Goal: Find specific page/section: Find specific page/section

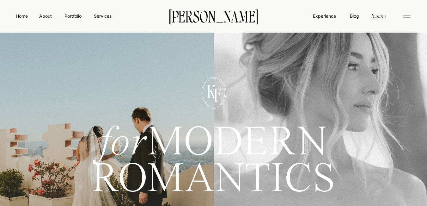
click at [402, 17] on icon at bounding box center [406, 16] width 13 height 10
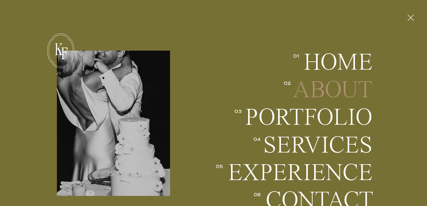
scroll to position [214, 0]
click at [411, 12] on icon at bounding box center [410, 17] width 11 height 16
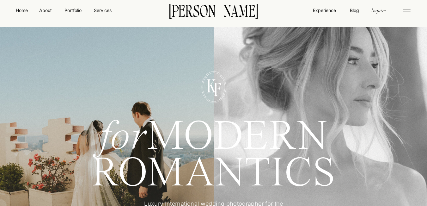
scroll to position [0, 0]
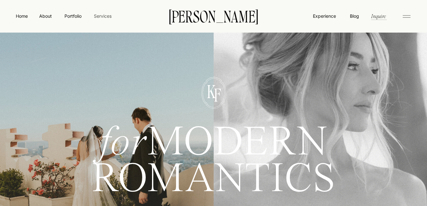
click at [111, 18] on nav "Services" at bounding box center [102, 16] width 19 height 7
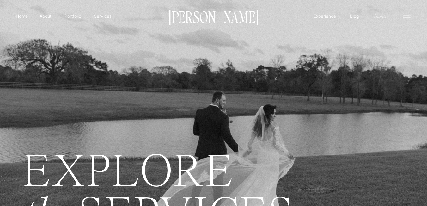
click at [378, 18] on p "Inquire" at bounding box center [381, 15] width 16 height 7
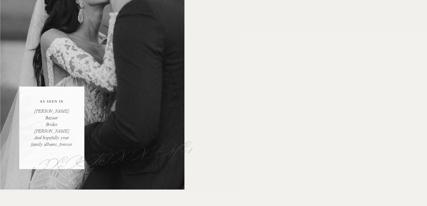
scroll to position [130, 0]
